Goal: Check status: Check status

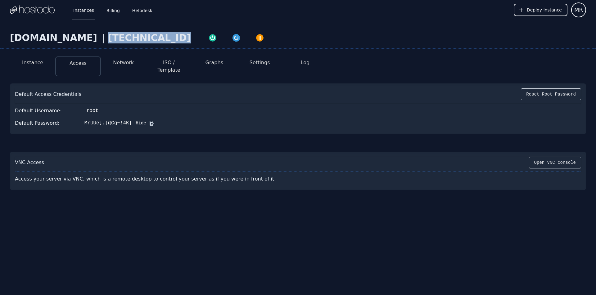
click at [221, 66] on button "Graphs" at bounding box center [215, 62] width 18 height 7
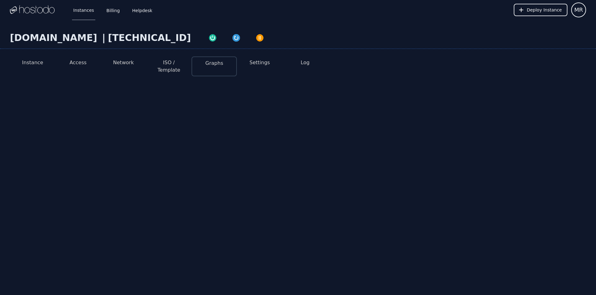
select select "***"
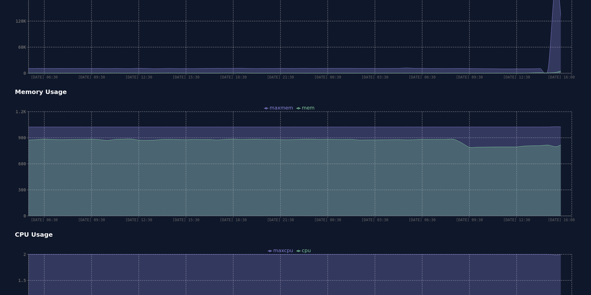
select select "***"
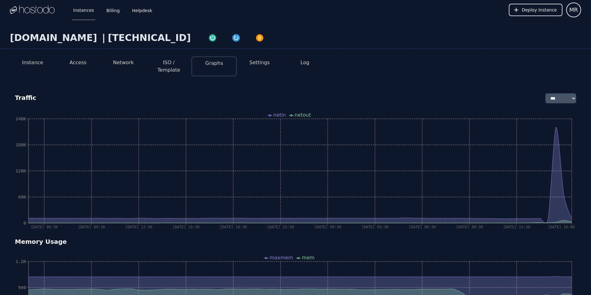
select select "***"
